Goal: Task Accomplishment & Management: Manage account settings

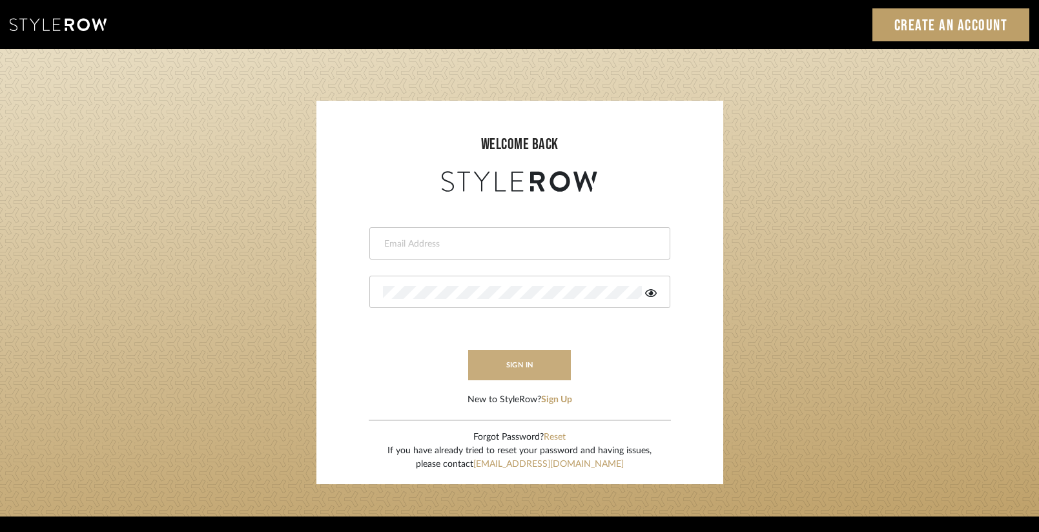
type input "[EMAIL_ADDRESS][DOMAIN_NAME]"
click at [509, 374] on button "sign in" at bounding box center [519, 365] width 103 height 30
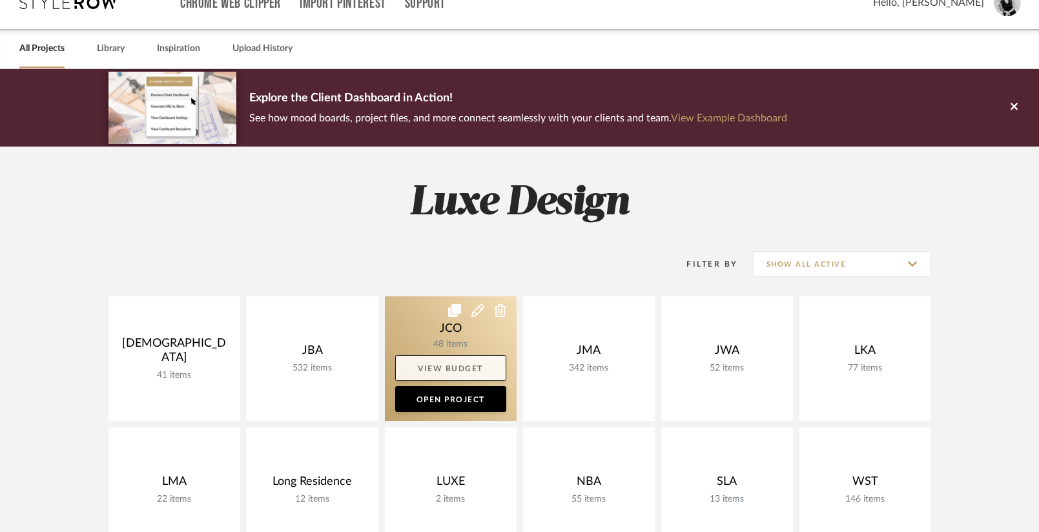
scroll to position [28, 0]
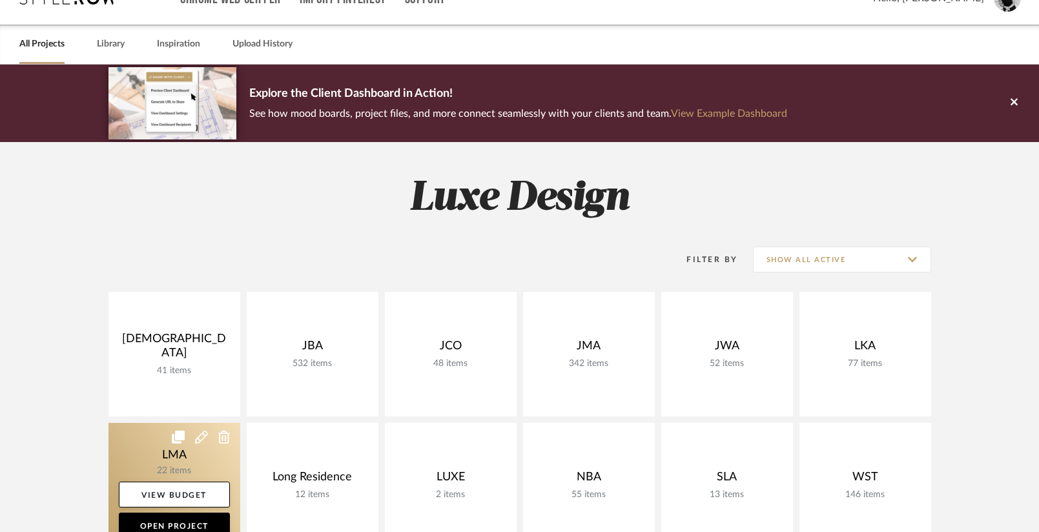
click at [190, 464] on link at bounding box center [174, 485] width 132 height 125
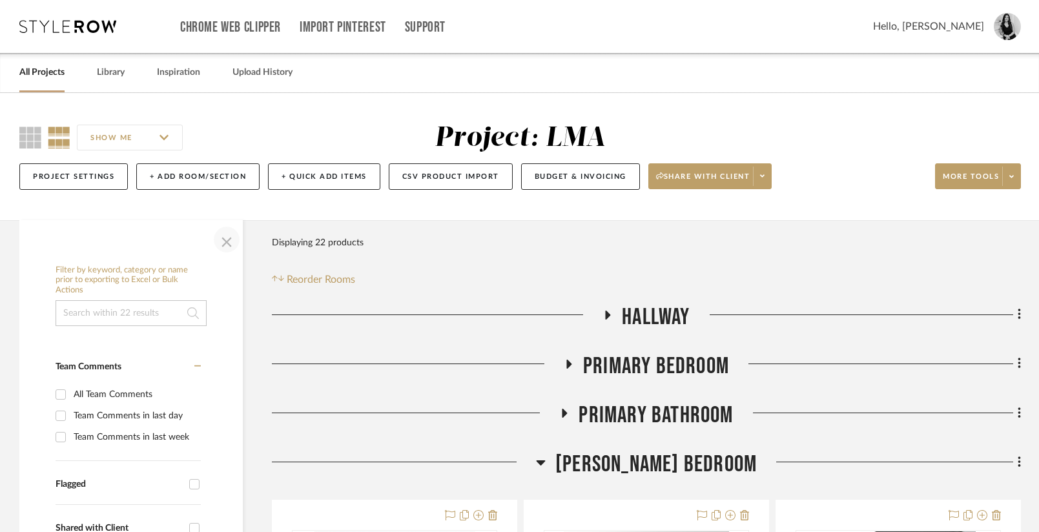
click at [223, 238] on span "button" at bounding box center [226, 239] width 31 height 31
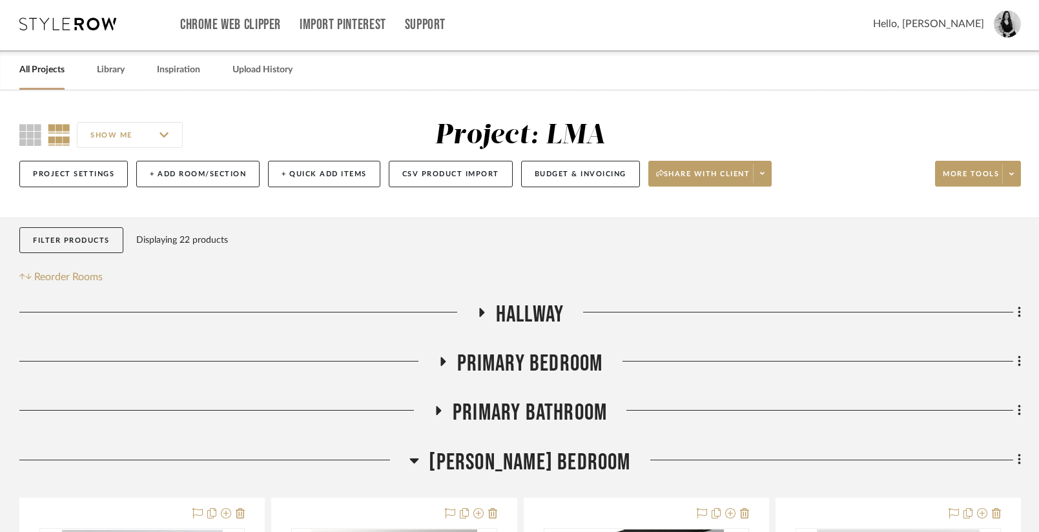
scroll to position [5, 0]
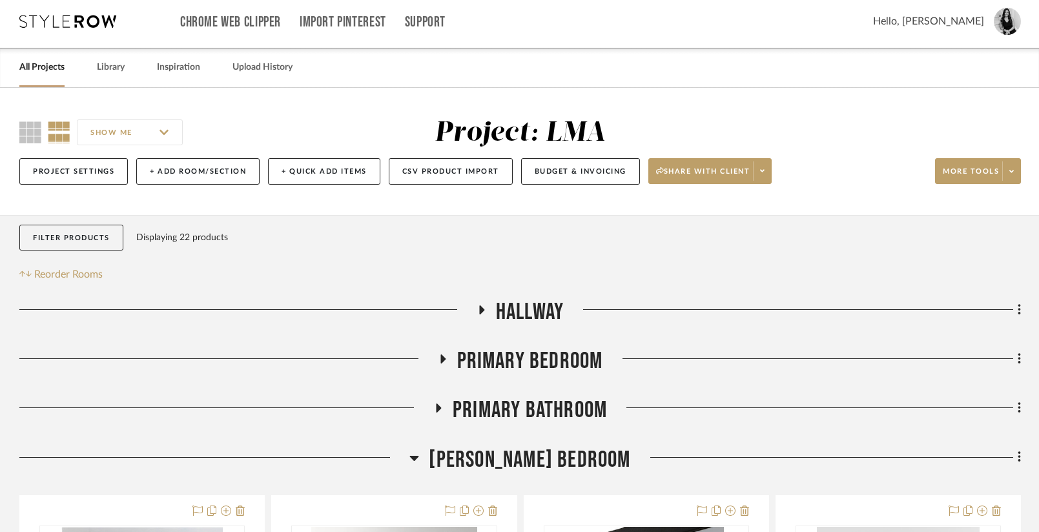
click at [419, 456] on icon at bounding box center [414, 458] width 9 height 5
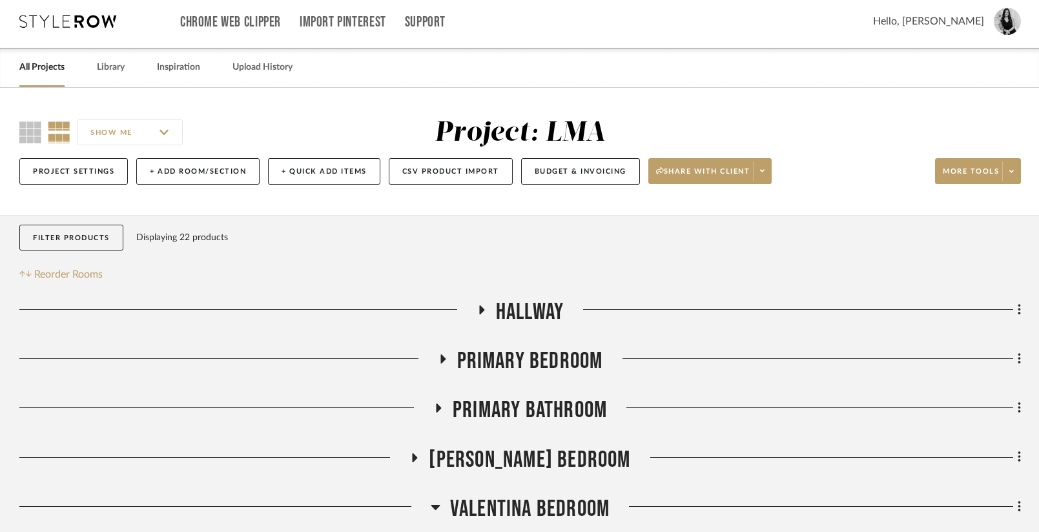
click at [437, 404] on icon at bounding box center [437, 409] width 15 height 10
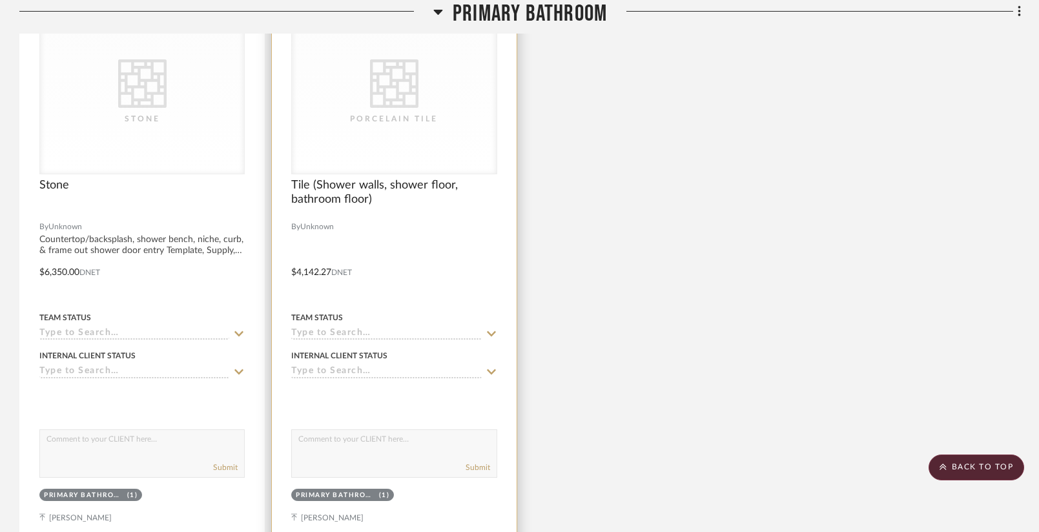
scroll to position [390, 0]
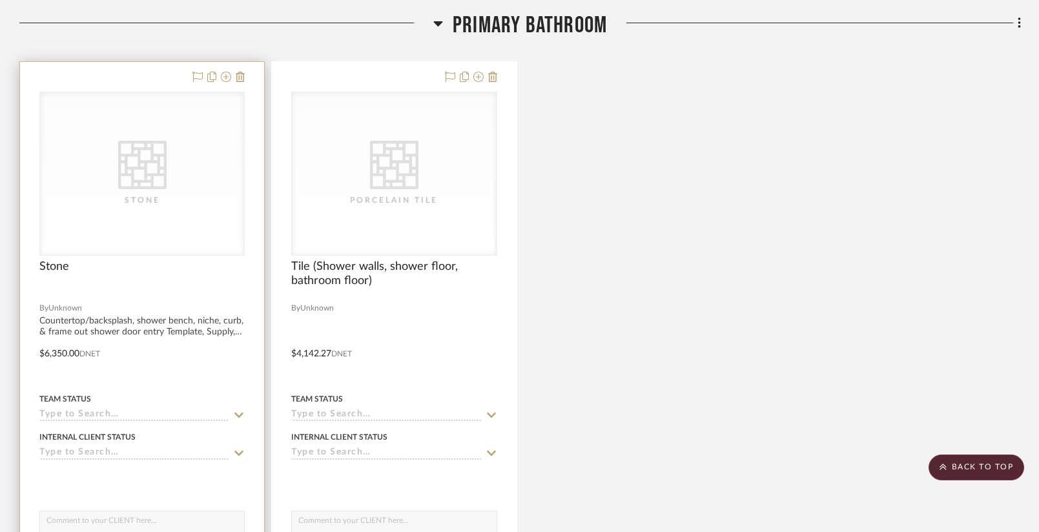
click at [0, 0] on div "CategoryIconTile Created with Sketch. Stone" at bounding box center [0, 0] width 0 height 0
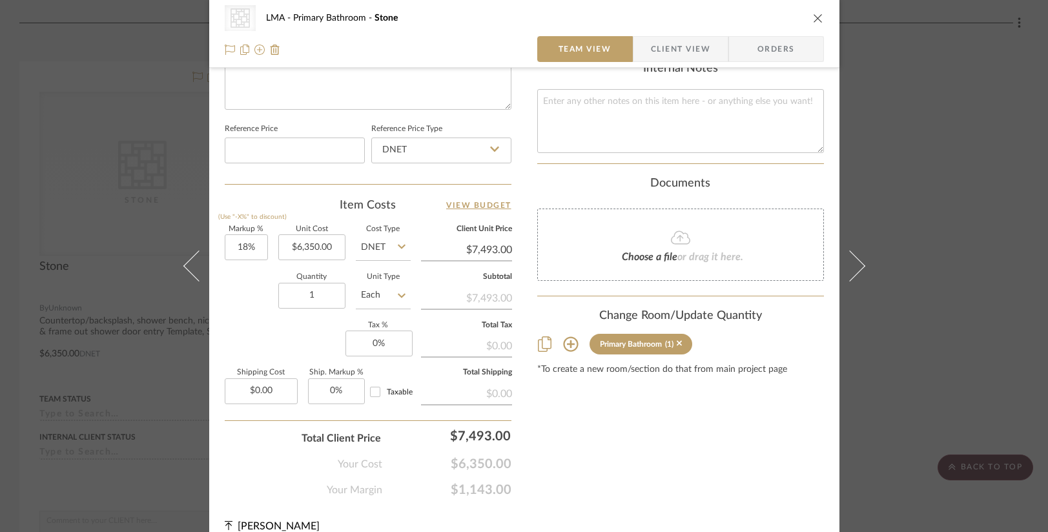
scroll to position [668, 0]
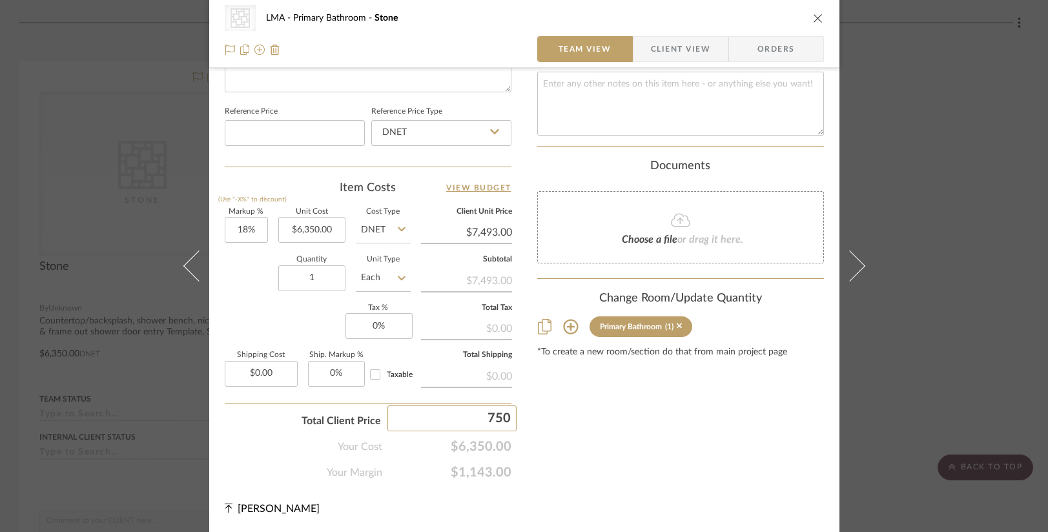
type input "7500"
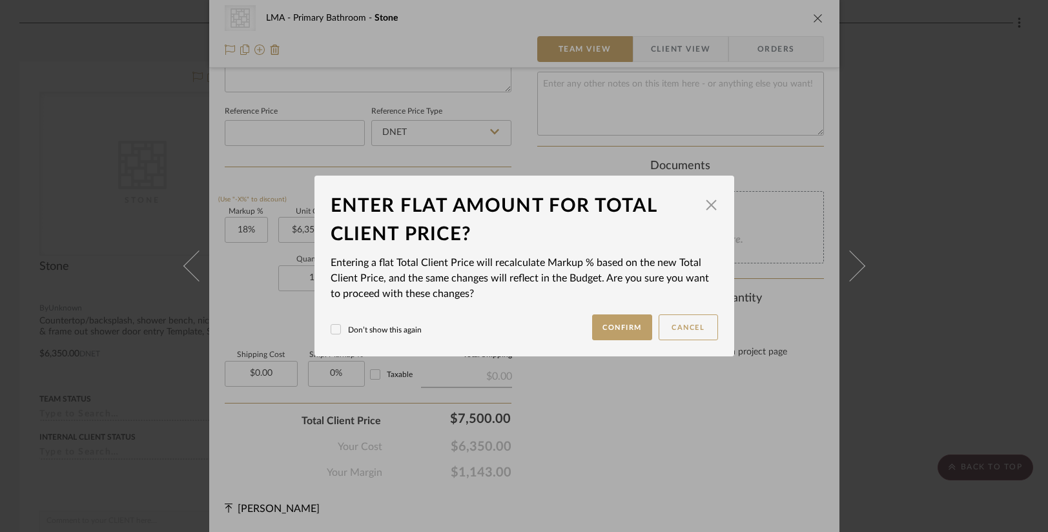
click at [598, 427] on div "CategoryIconTile Created with Sketch. Stone LMA Primary Bathroom Stone Team Vie…" at bounding box center [524, 266] width 1048 height 532
click at [618, 338] on button "Confirm" at bounding box center [622, 327] width 60 height 26
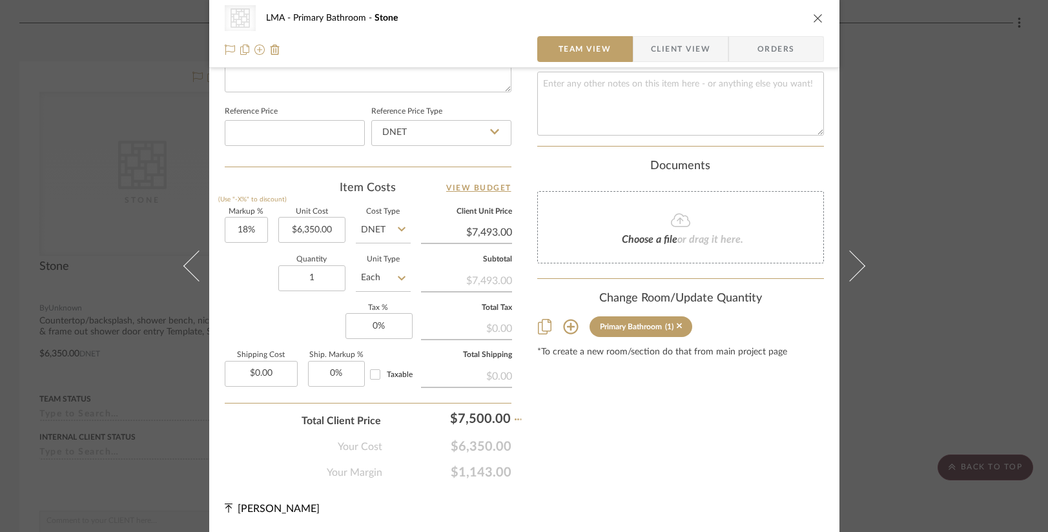
type input "18.11%"
type input "$7,500.00"
type input "7600"
click at [597, 440] on div "CategoryIconTile Created with Sketch. Stone LMA Primary Bathroom Stone Team Vie…" at bounding box center [524, 266] width 1048 height 532
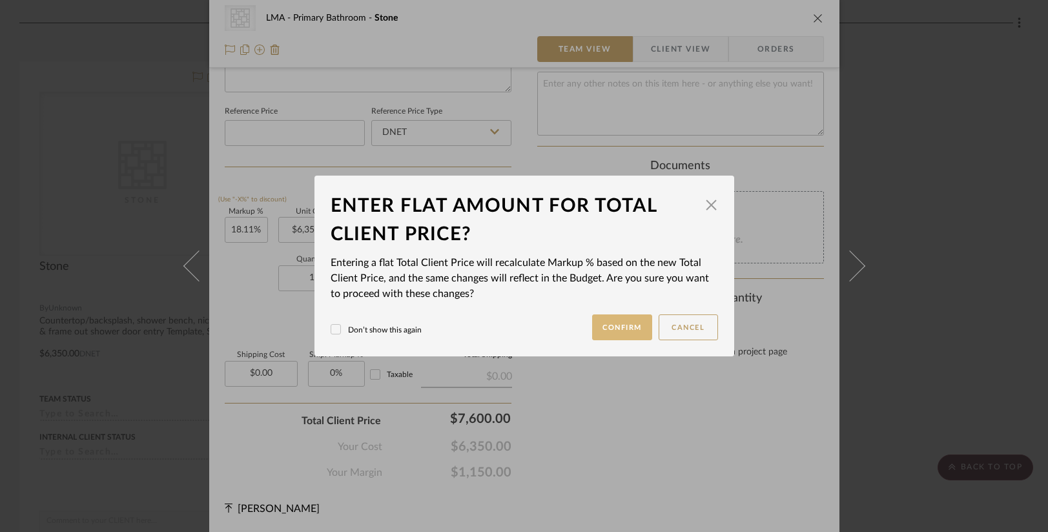
click at [599, 325] on button "Confirm" at bounding box center [622, 327] width 60 height 26
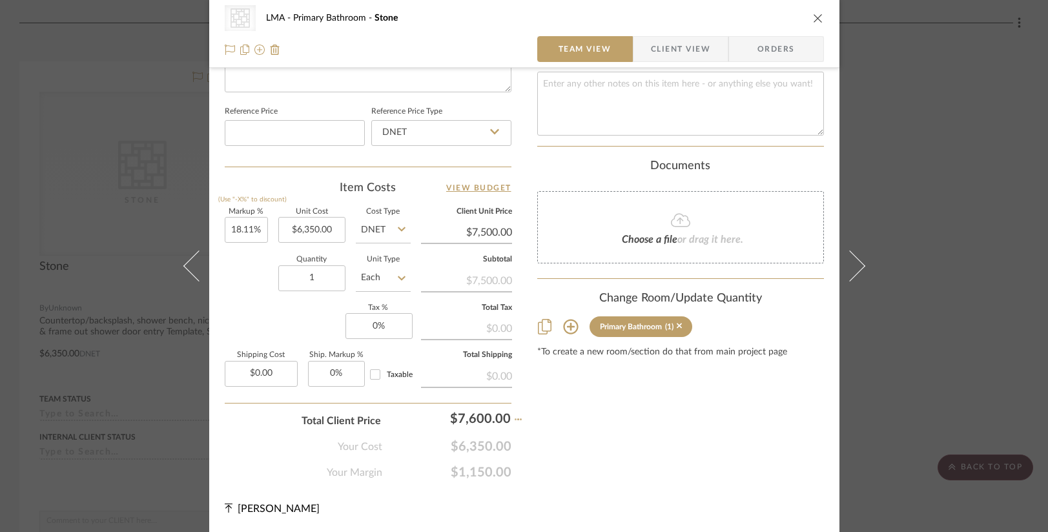
click at [491, 429] on div "Your Cost $6,350.00" at bounding box center [368, 442] width 287 height 26
type input "19.68%"
type input "$7,600.00"
click at [488, 420] on input "7600" at bounding box center [451, 418] width 129 height 26
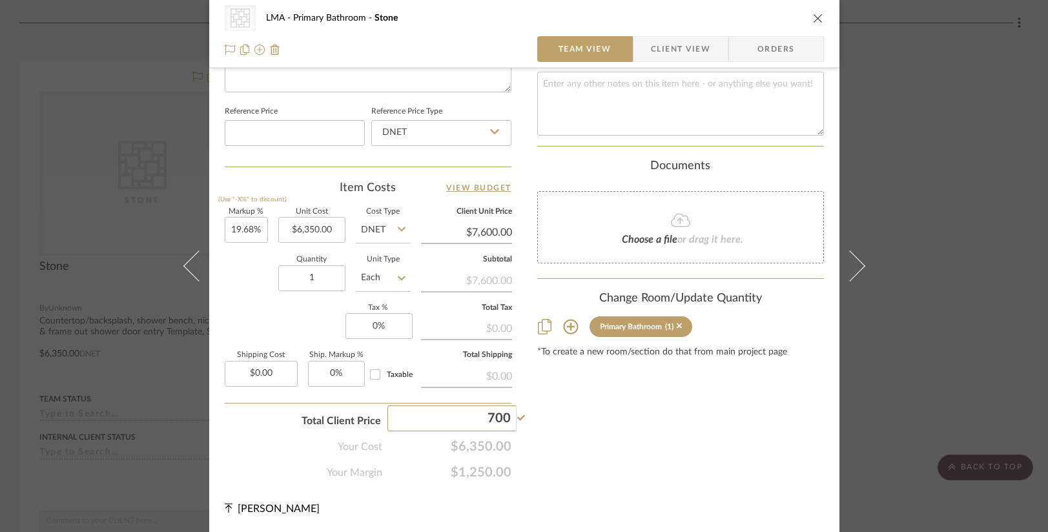
type input "7500"
click at [591, 473] on div "CategoryIconTile Created with Sketch. Stone LMA Primary Bathroom Stone Team Vie…" at bounding box center [524, 266] width 1048 height 532
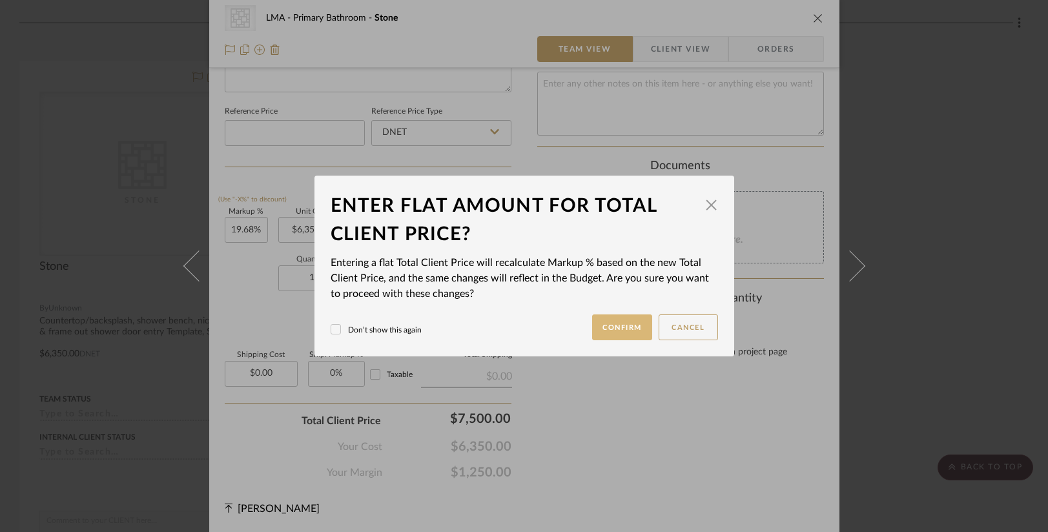
click at [609, 333] on button "Confirm" at bounding box center [622, 327] width 60 height 26
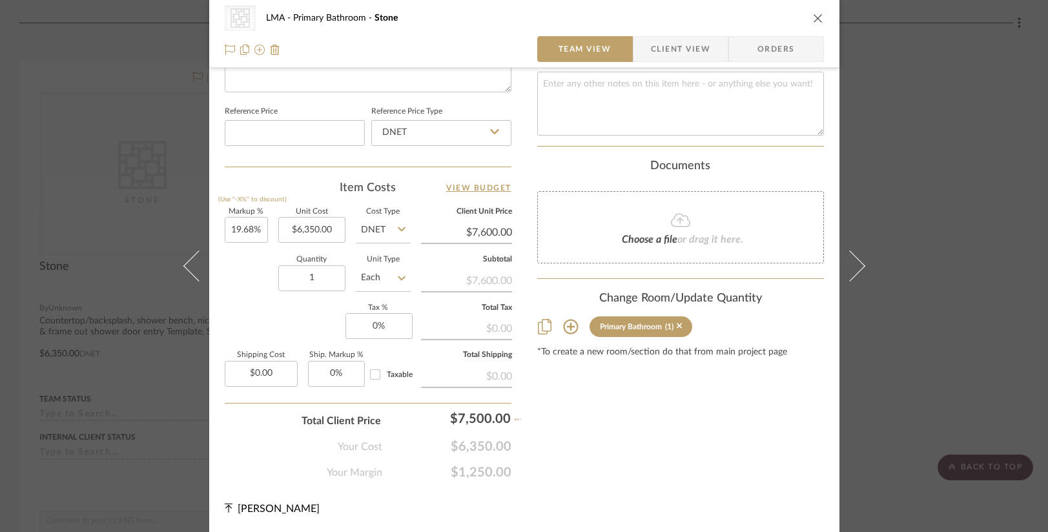
type input "18.11%"
type input "$7,500.00"
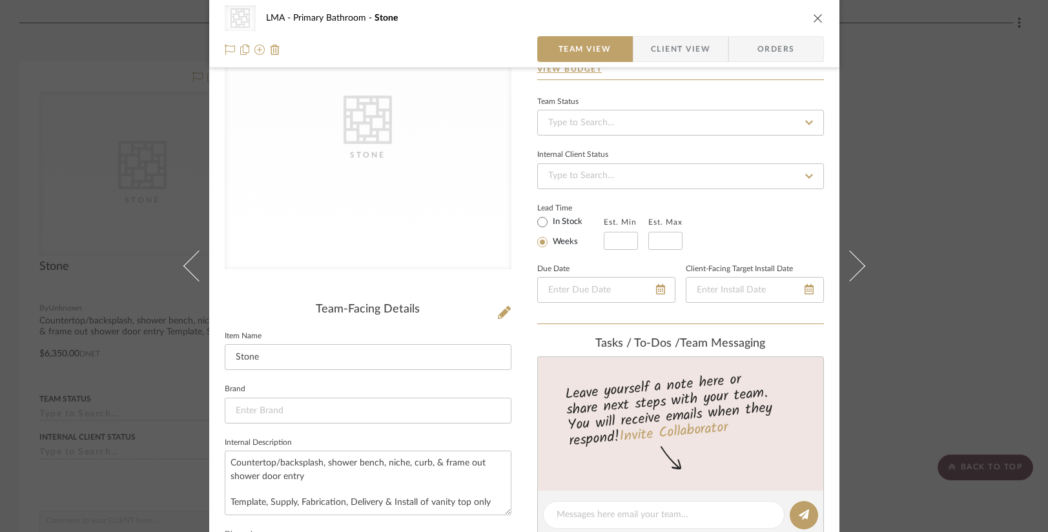
scroll to position [0, 0]
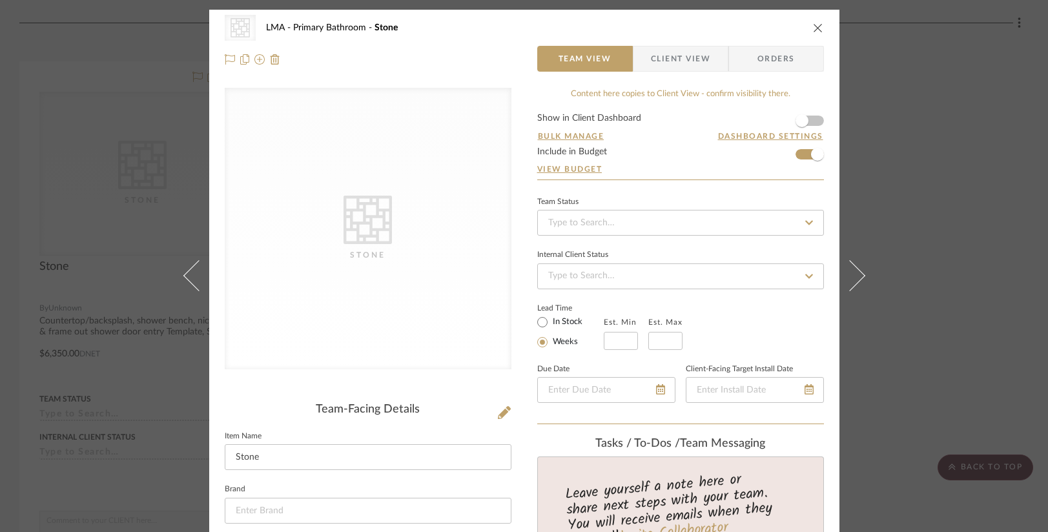
click at [815, 31] on icon "close" at bounding box center [818, 28] width 10 height 10
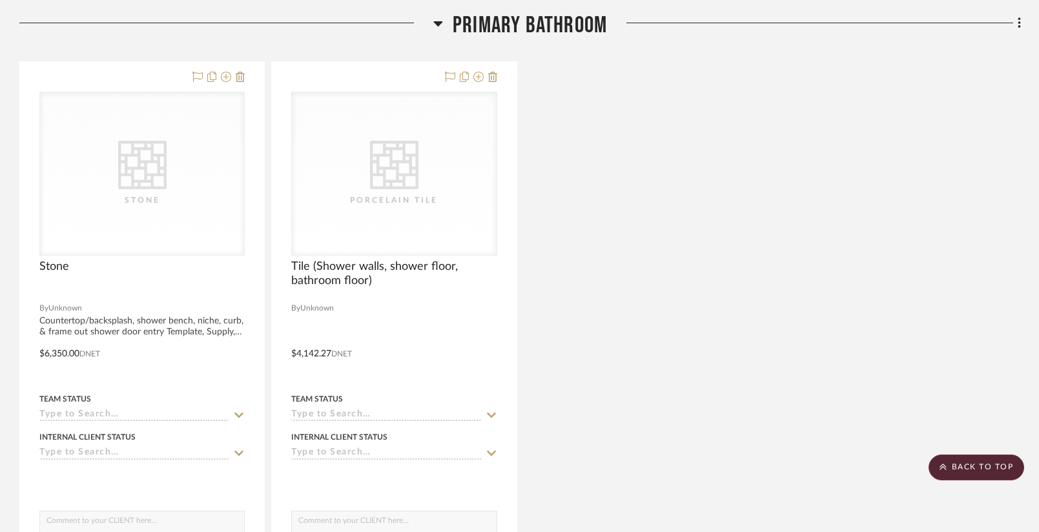
scroll to position [393, 0]
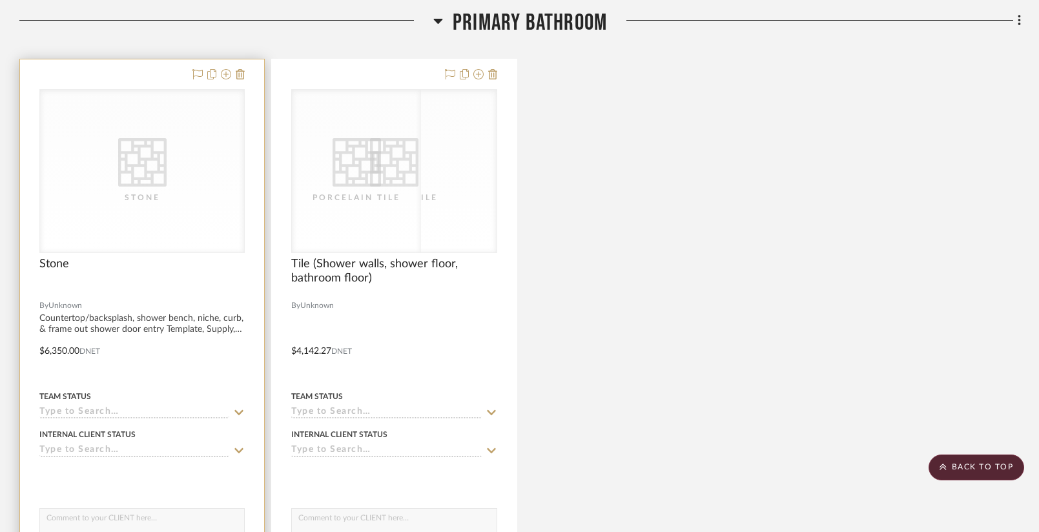
click at [198, 159] on div "CategoryIconTile Created with Sketch. Stone" at bounding box center [142, 171] width 204 height 163
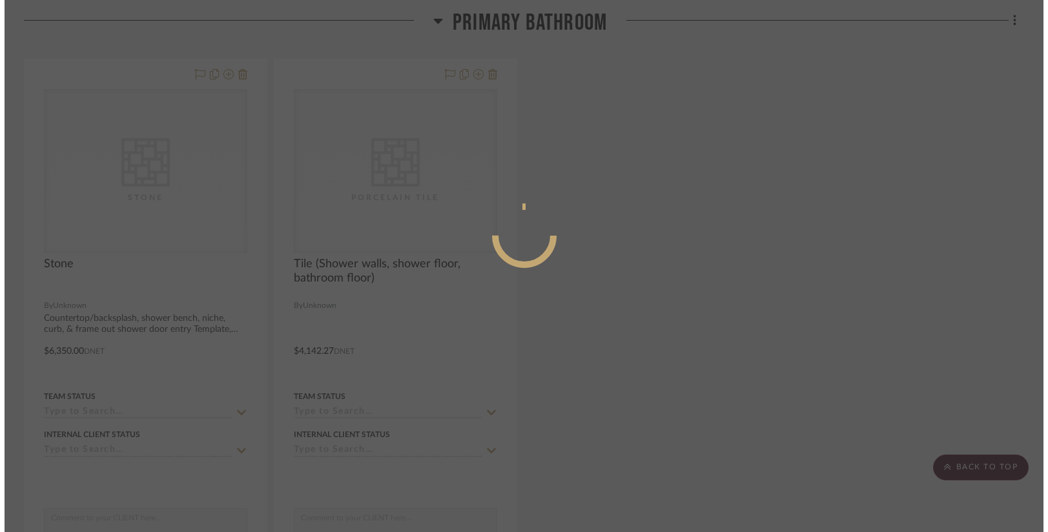
scroll to position [0, 0]
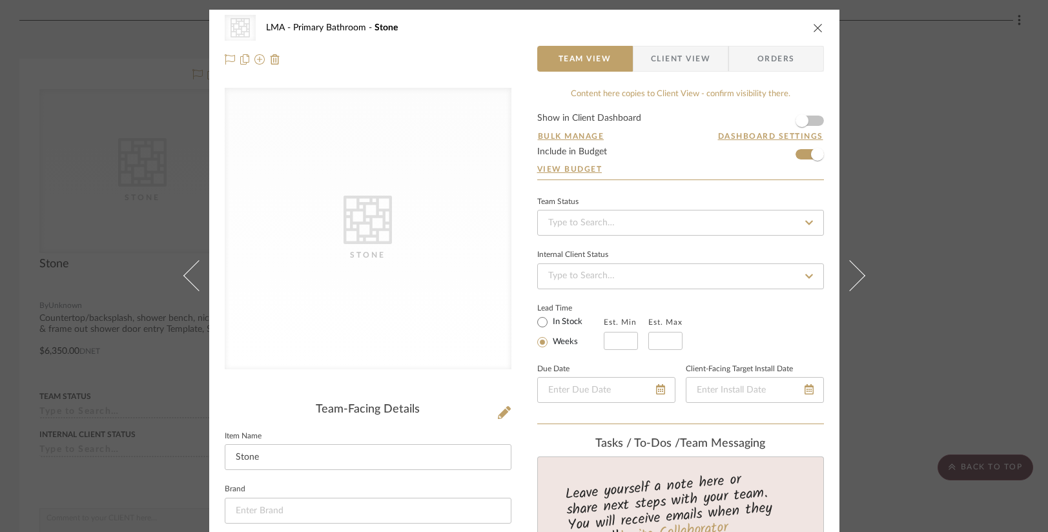
click at [372, 259] on div "Stone" at bounding box center [367, 255] width 129 height 13
click at [370, 261] on div "Stone" at bounding box center [367, 255] width 129 height 13
click at [367, 236] on icon at bounding box center [367, 220] width 48 height 48
click at [498, 417] on icon at bounding box center [504, 412] width 13 height 13
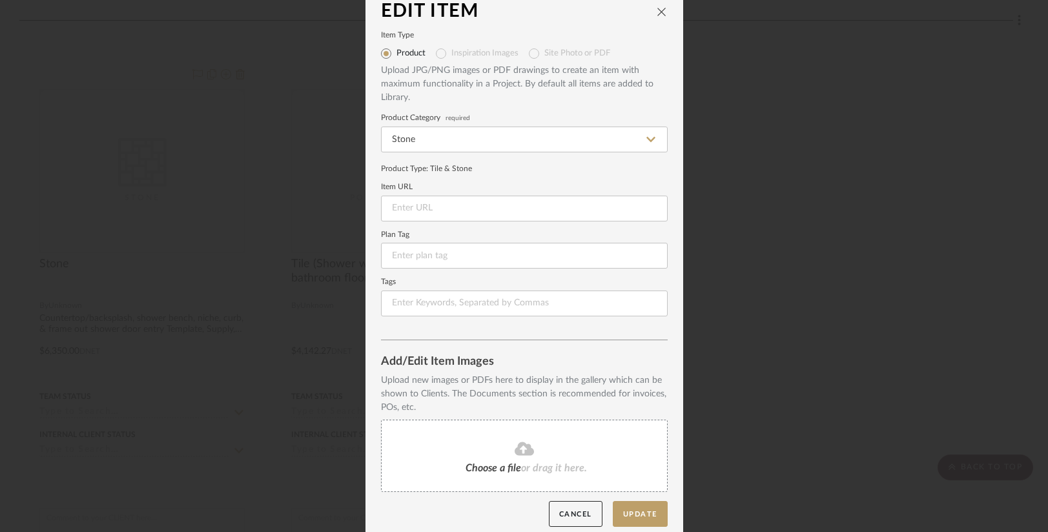
scroll to position [25, 0]
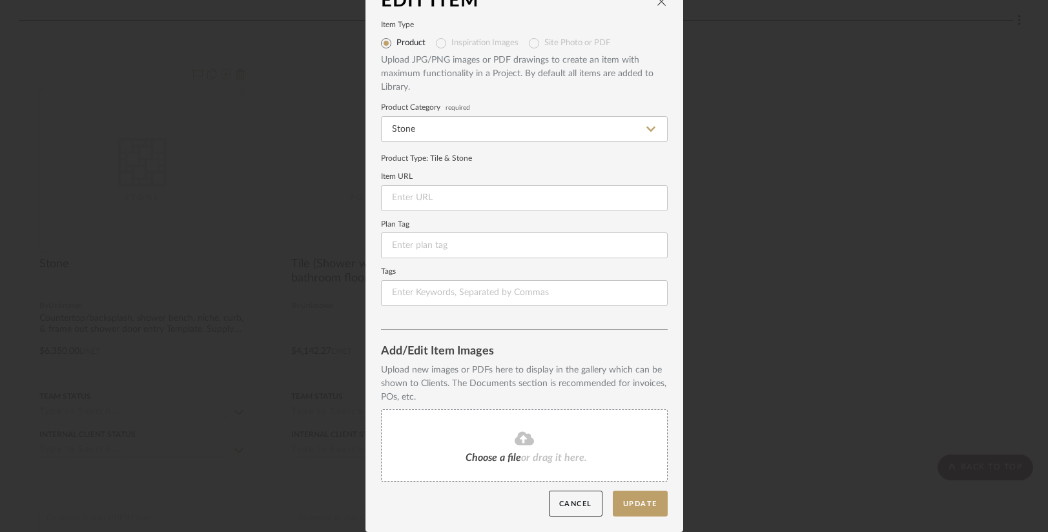
click at [518, 431] on icon at bounding box center [524, 438] width 19 height 15
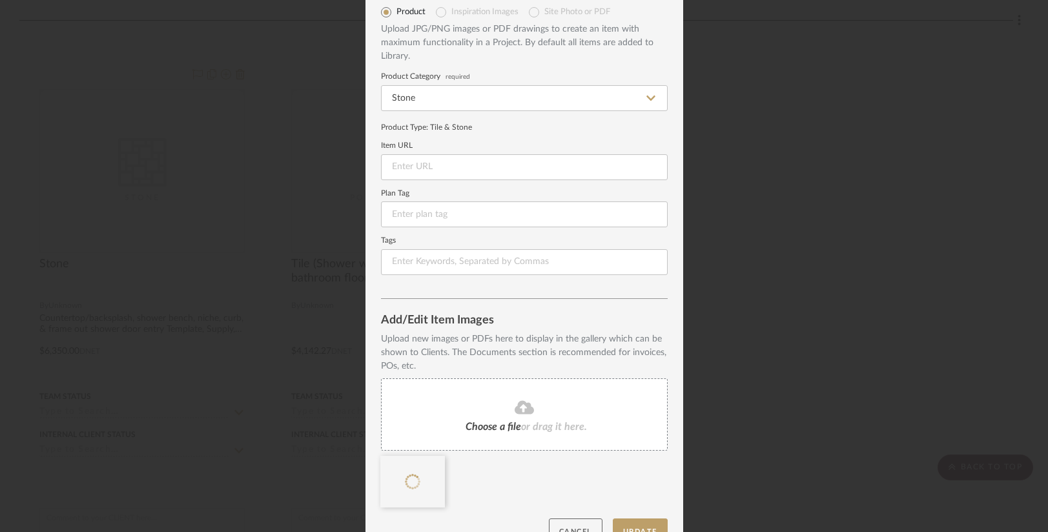
scroll to position [83, 0]
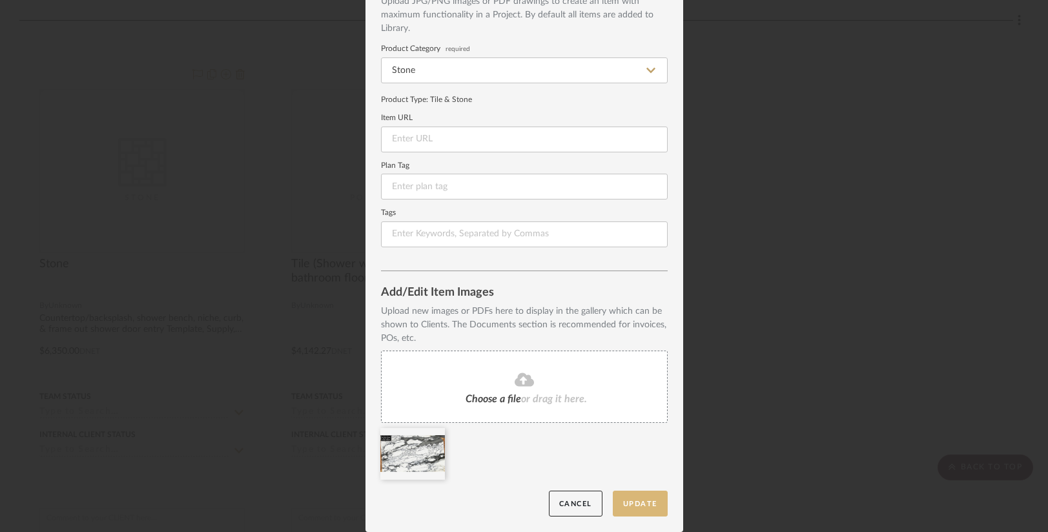
click at [639, 504] on button "Update" at bounding box center [640, 504] width 55 height 26
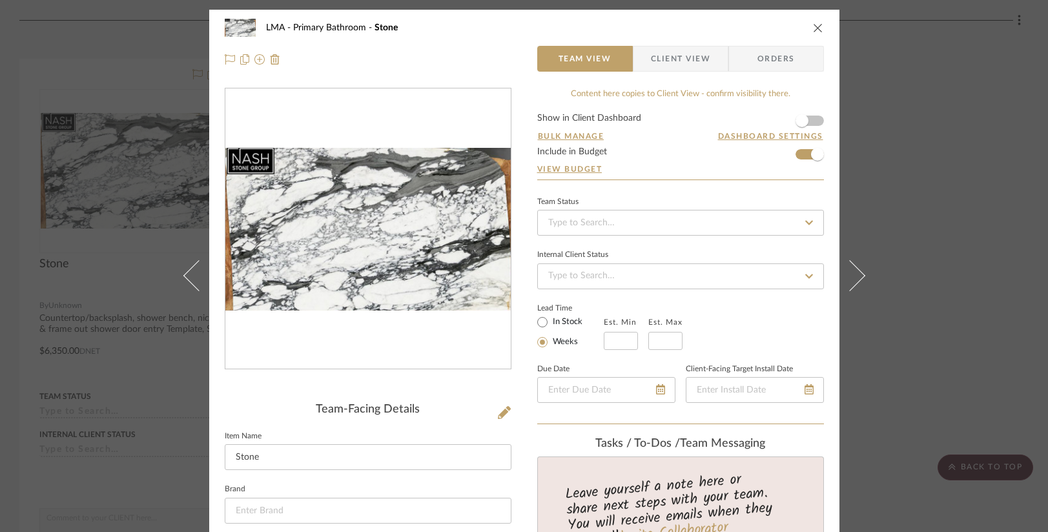
click at [816, 30] on icon "close" at bounding box center [818, 28] width 10 height 10
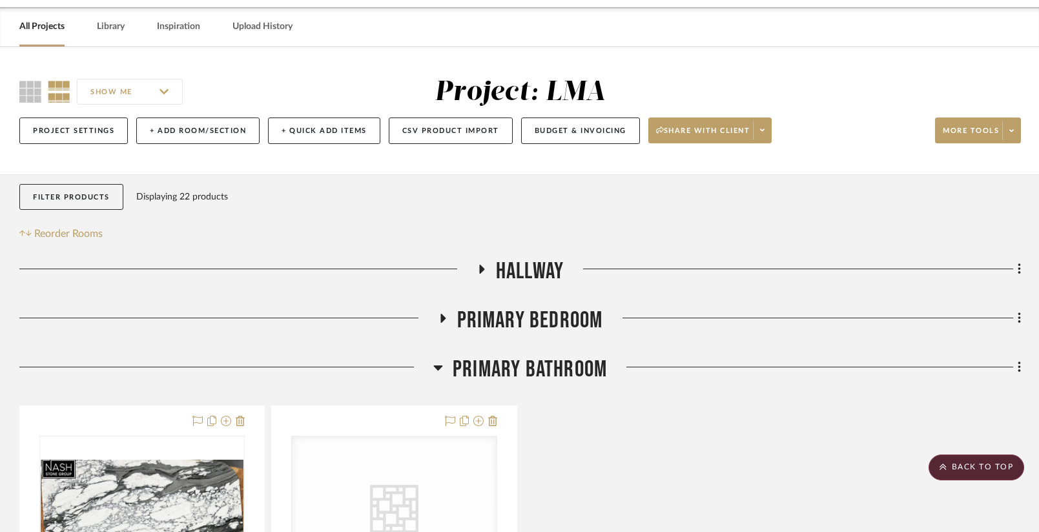
scroll to position [0, 0]
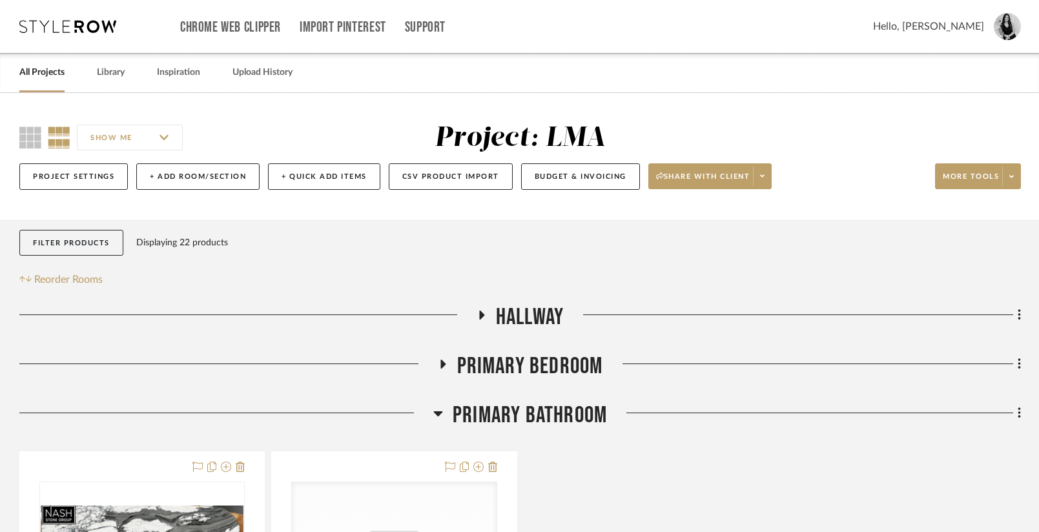
click at [38, 71] on link "All Projects" at bounding box center [41, 72] width 45 height 17
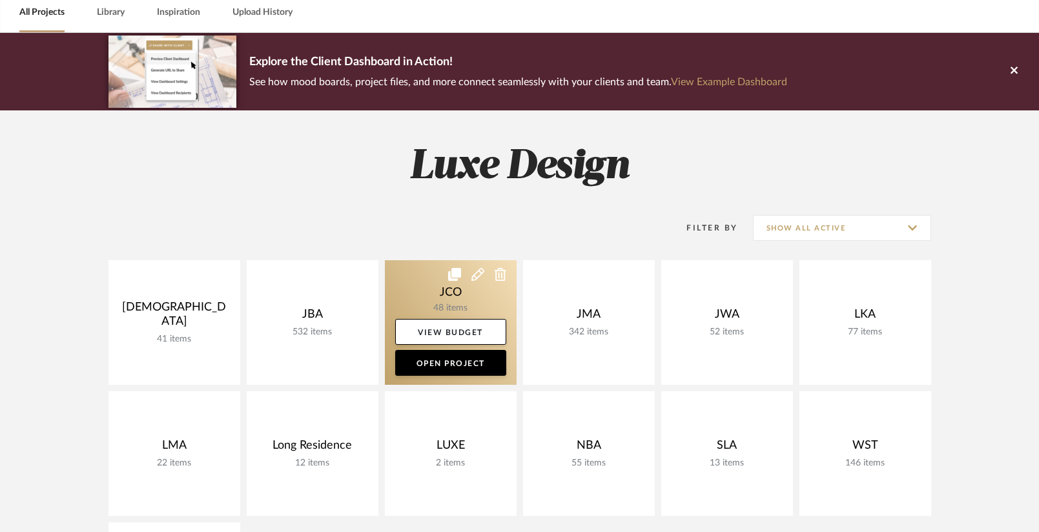
scroll to position [63, 0]
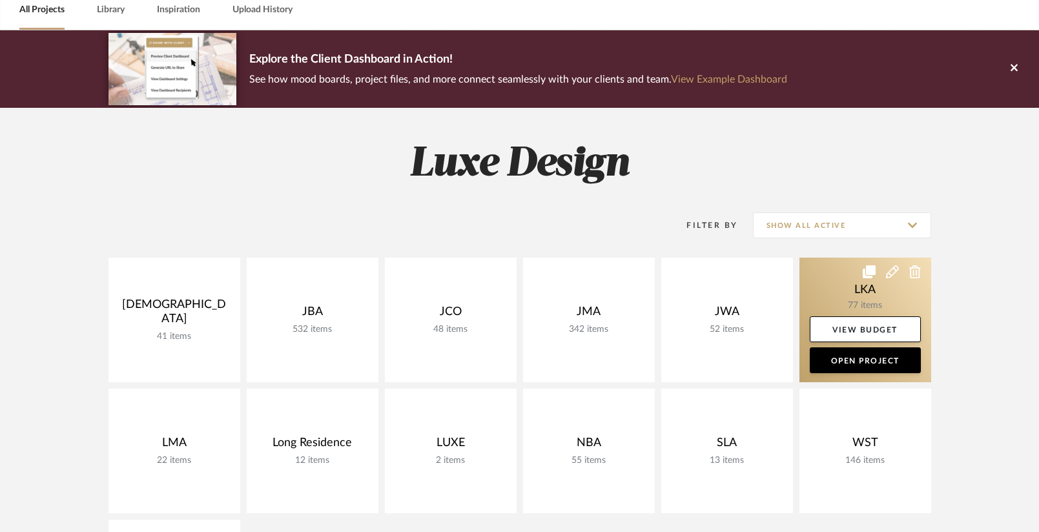
click at [834, 266] on link at bounding box center [865, 320] width 132 height 125
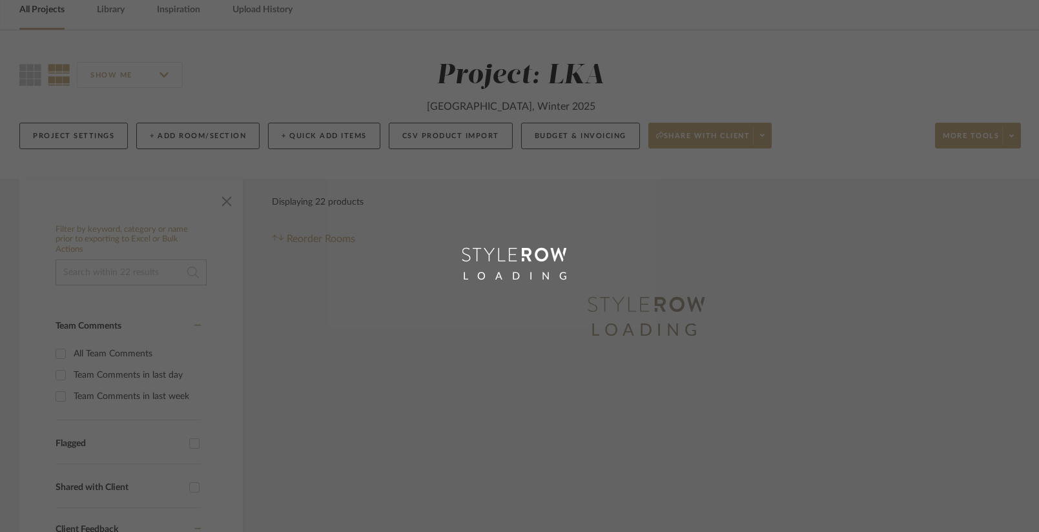
scroll to position [5, 0]
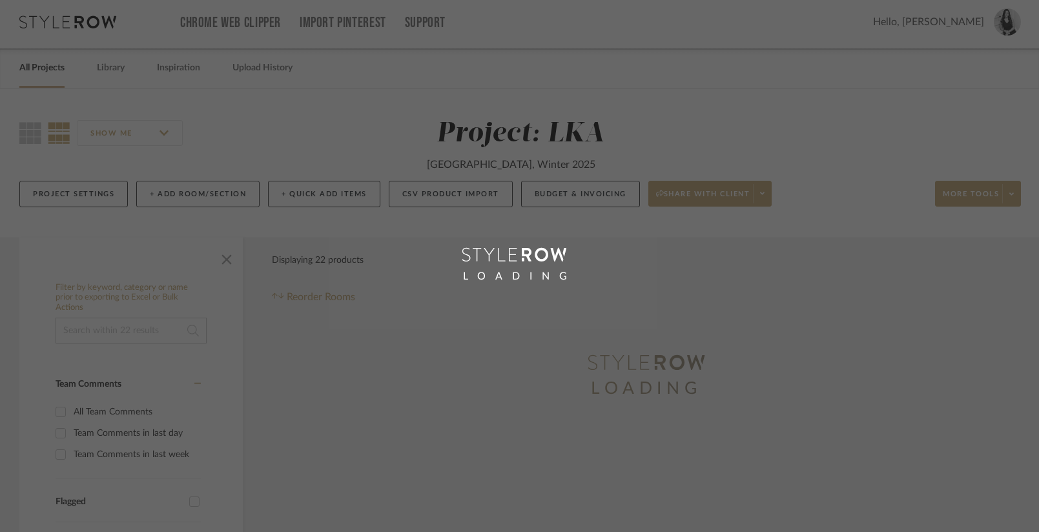
click at [223, 263] on div "LOADING" at bounding box center [519, 266] width 1039 height 532
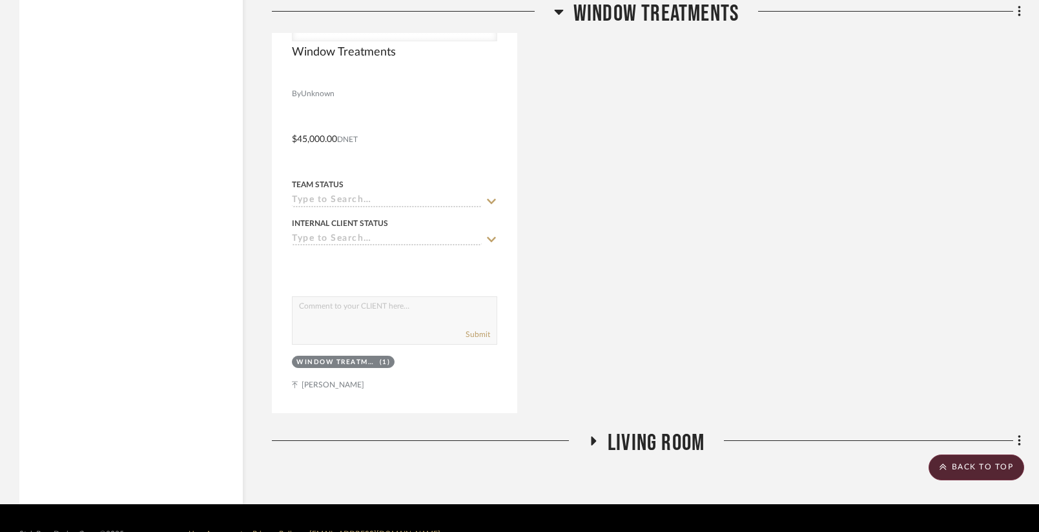
scroll to position [6048, 0]
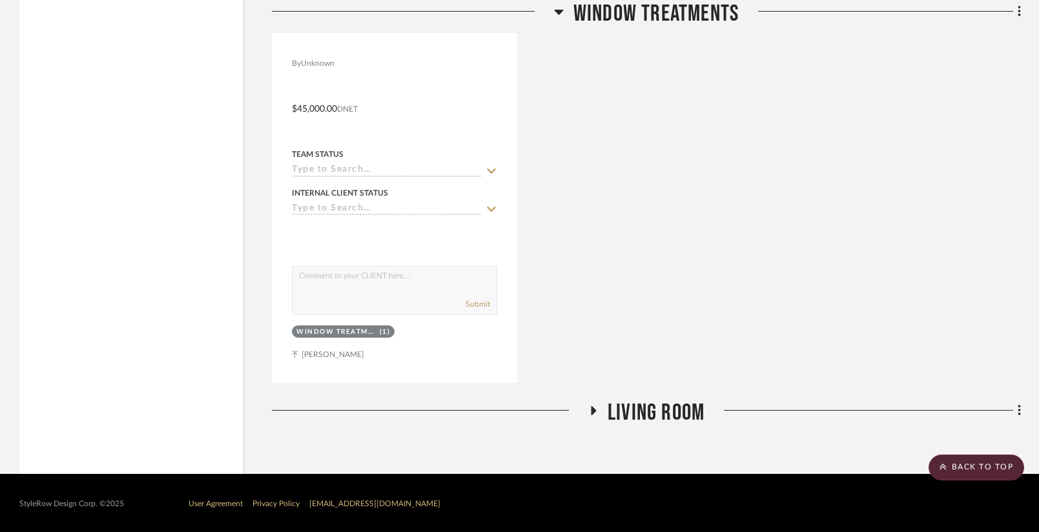
drag, startPoint x: 578, startPoint y: 404, endPoint x: 591, endPoint y: 405, distance: 12.4
click at [582, 404] on div at bounding box center [430, 415] width 316 height 33
click at [591, 407] on icon at bounding box center [593, 410] width 5 height 9
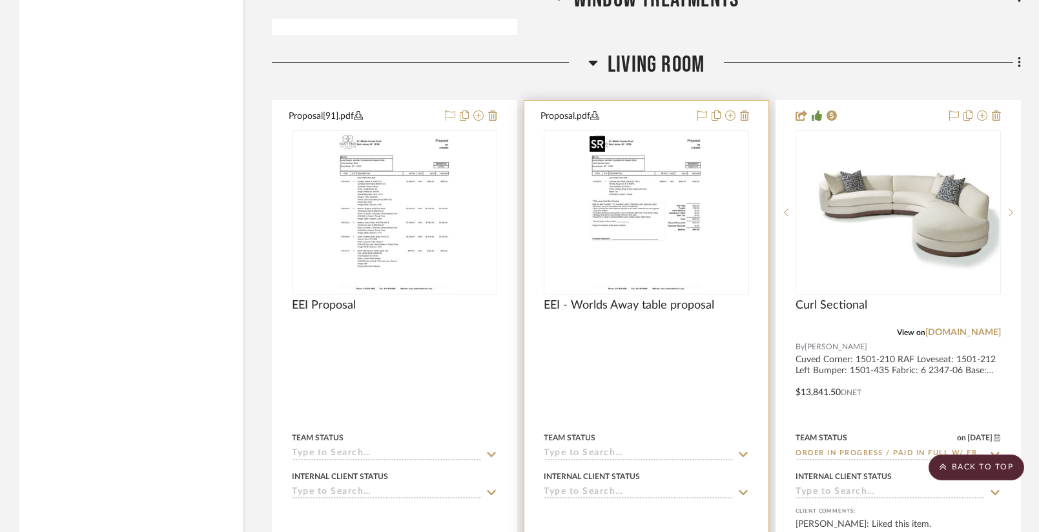
scroll to position [6383, 0]
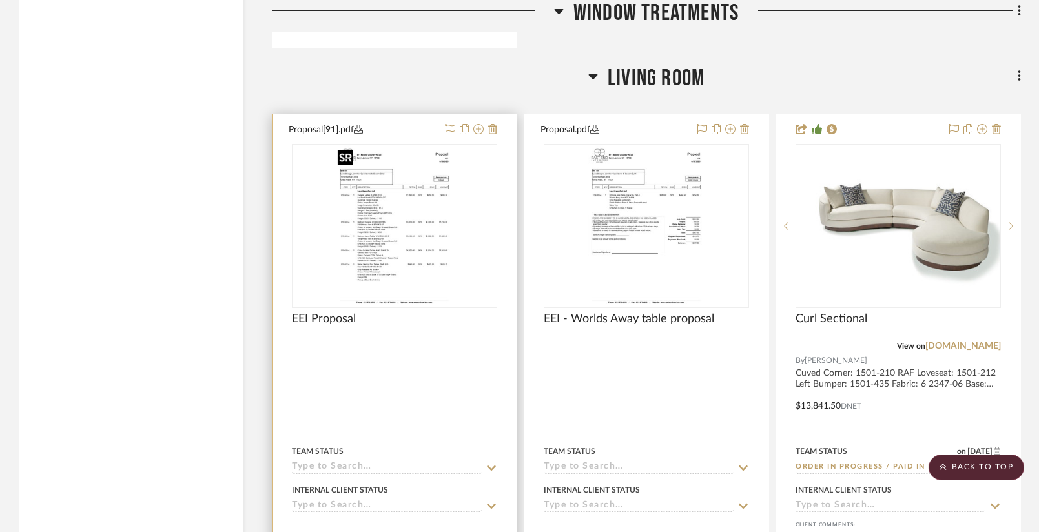
click at [0, 0] on img at bounding box center [0, 0] width 0 height 0
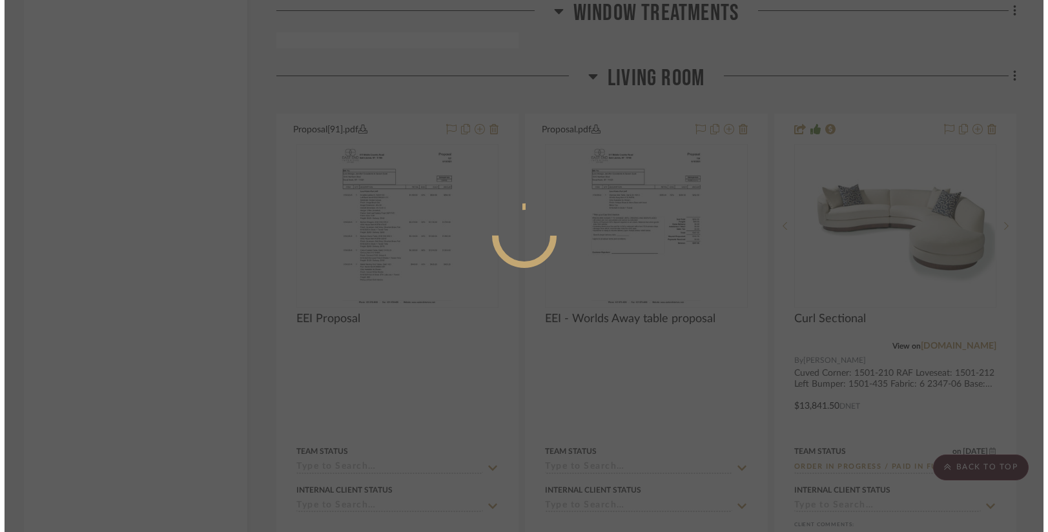
scroll to position [0, 0]
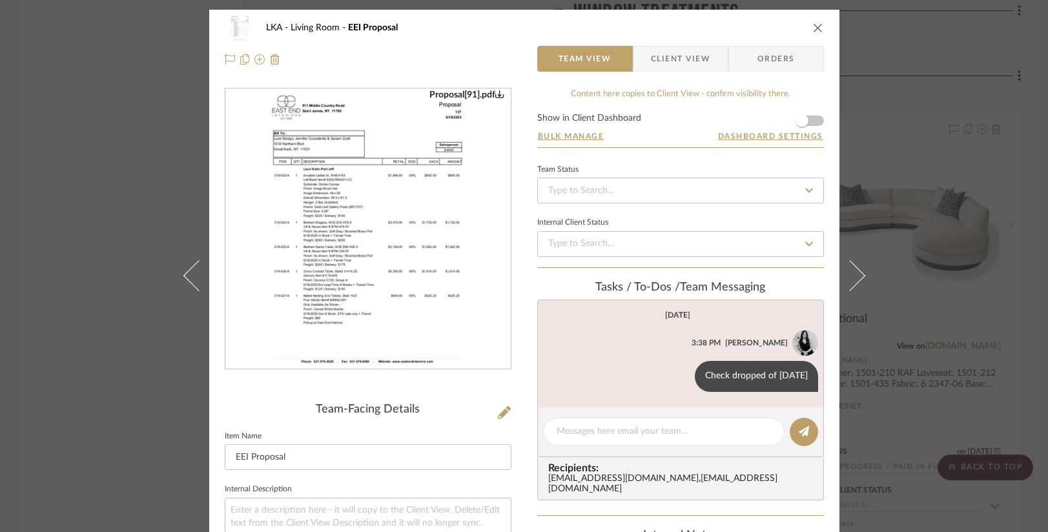
click at [304, 190] on img "0" at bounding box center [368, 229] width 217 height 280
click at [813, 28] on icon "close" at bounding box center [818, 28] width 10 height 10
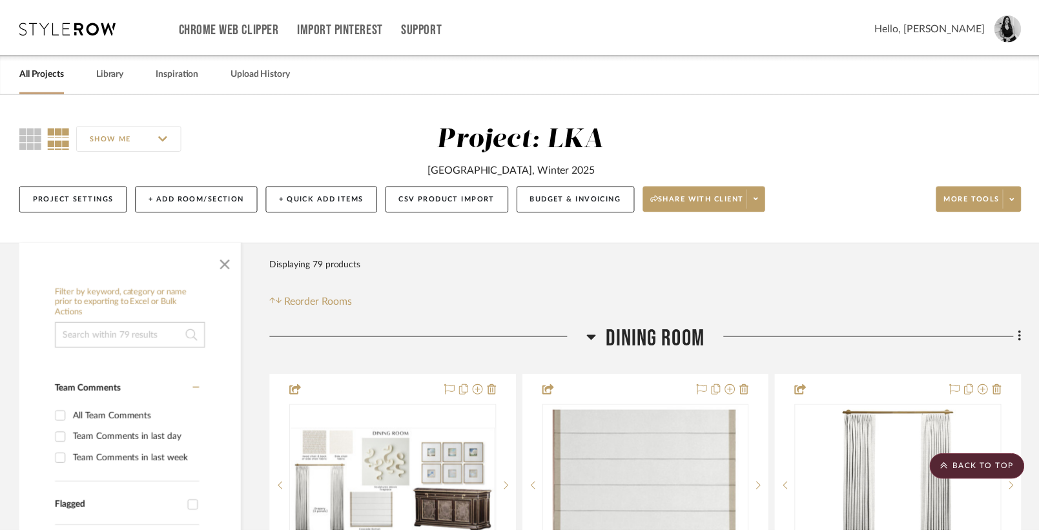
scroll to position [6383, 0]
